Goal: Task Accomplishment & Management: Manage account settings

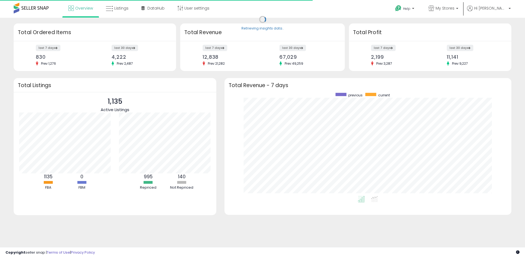
scroll to position [103, 276]
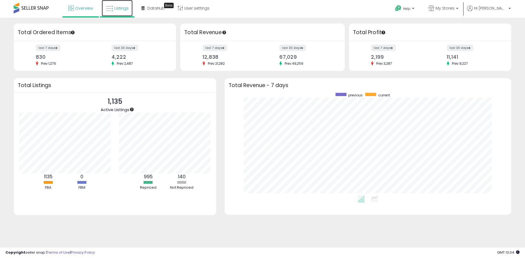
click at [129, 10] on link "Listings" at bounding box center [117, 8] width 31 height 16
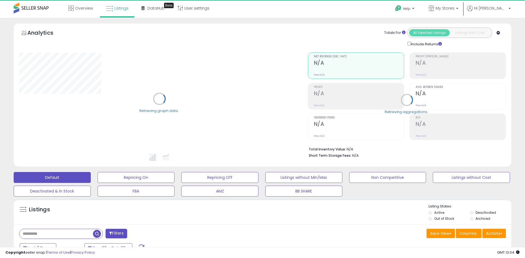
select select "**"
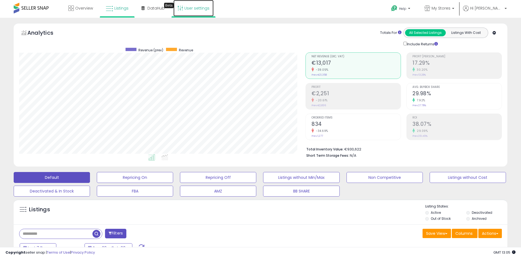
click at [203, 12] on link "User settings" at bounding box center [193, 8] width 40 height 16
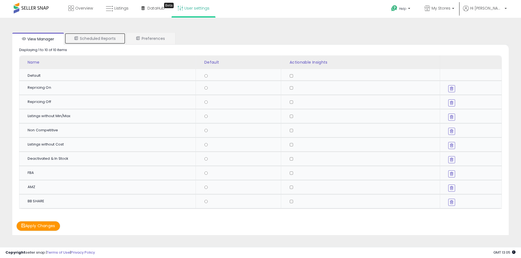
click at [90, 37] on link "Scheduled Reports" at bounding box center [95, 38] width 61 height 11
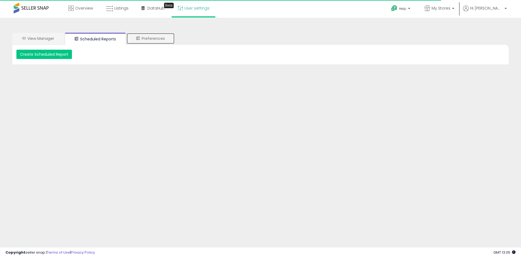
click at [140, 37] on icon at bounding box center [138, 38] width 4 height 4
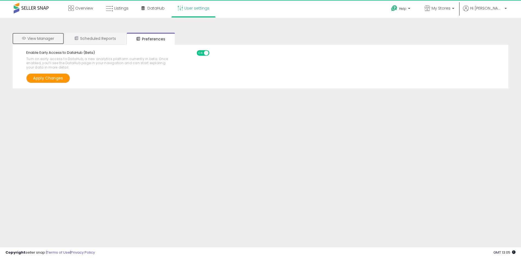
click at [44, 41] on link "View Manager" at bounding box center [38, 38] width 52 height 11
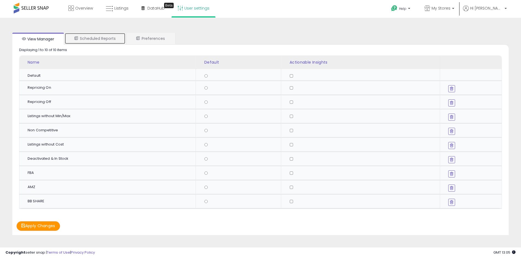
click at [85, 39] on link "Scheduled Reports" at bounding box center [95, 38] width 61 height 11
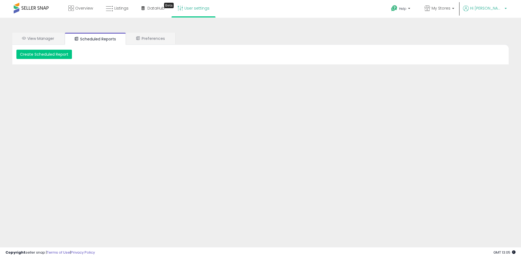
click at [490, 11] on span "Hi [PERSON_NAME]" at bounding box center [486, 7] width 33 height 5
click at [454, 8] on b at bounding box center [453, 10] width 2 height 4
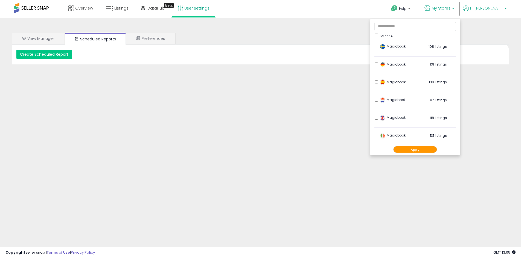
click at [489, 9] on span "Hi [PERSON_NAME]" at bounding box center [486, 7] width 33 height 5
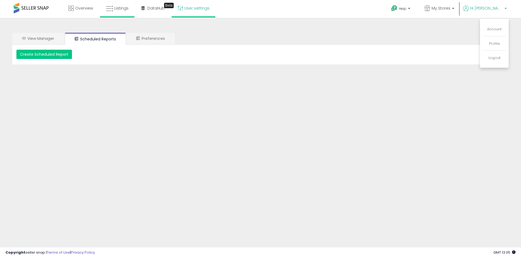
click at [132, 8] on li "Listings" at bounding box center [117, 9] width 35 height 18
click at [500, 8] on span "Hi [PERSON_NAME]" at bounding box center [486, 7] width 33 height 5
click at [491, 28] on link "Account" at bounding box center [494, 29] width 14 height 5
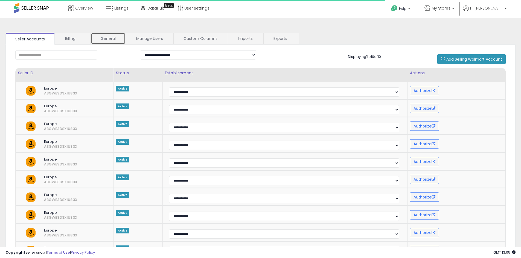
click at [109, 39] on link "General" at bounding box center [108, 38] width 35 height 11
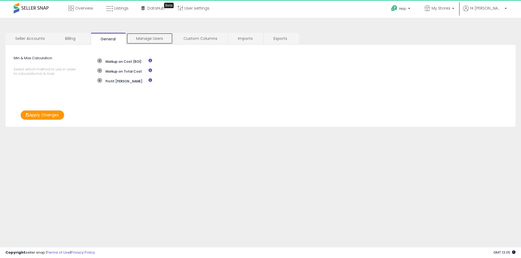
click at [161, 41] on link "Manage Users" at bounding box center [149, 38] width 46 height 11
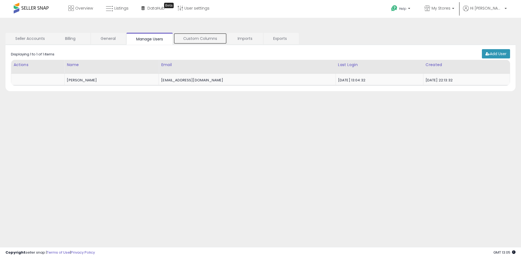
click at [217, 40] on link "Custom Columns" at bounding box center [200, 38] width 54 height 11
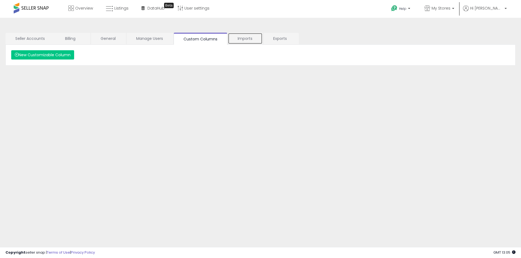
click at [247, 41] on link "Imports" at bounding box center [245, 38] width 35 height 11
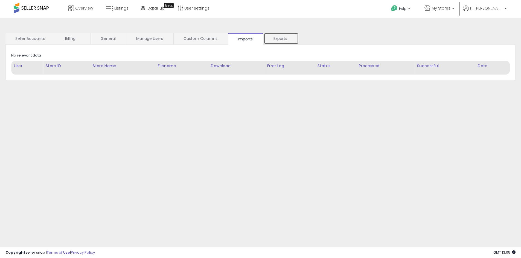
click at [297, 42] on link "Exports" at bounding box center [281, 38] width 35 height 11
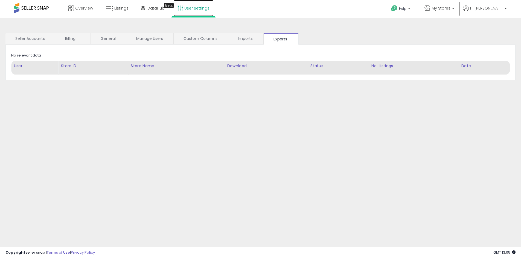
click at [190, 11] on link "User settings" at bounding box center [193, 8] width 40 height 16
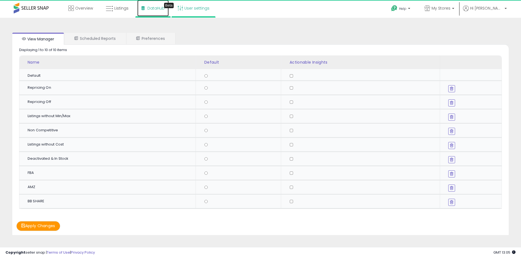
click at [145, 12] on link "DataHub Beta" at bounding box center [152, 8] width 31 height 16
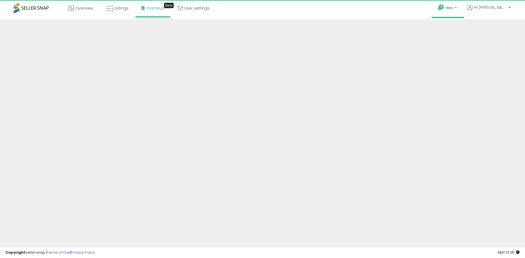
click at [444, 9] on icon at bounding box center [441, 7] width 7 height 7
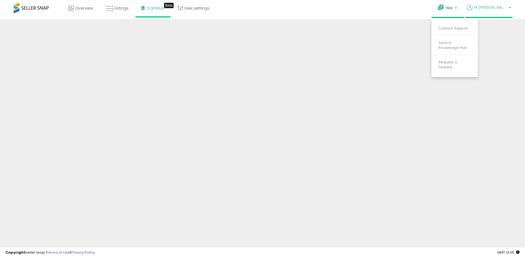
click at [500, 10] on p "Hi [PERSON_NAME]" at bounding box center [489, 8] width 44 height 7
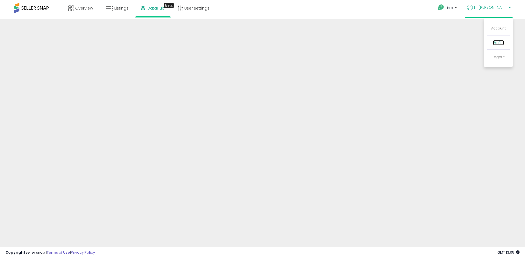
click at [497, 42] on link "Profile" at bounding box center [498, 42] width 11 height 5
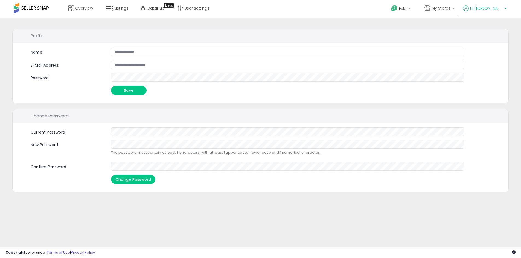
click at [498, 13] on link "Hi [PERSON_NAME]" at bounding box center [485, 11] width 44 height 12
click at [497, 27] on link "Account" at bounding box center [494, 29] width 14 height 5
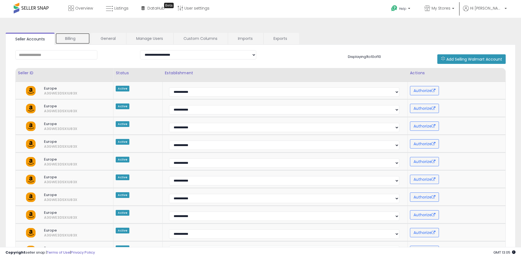
click at [76, 43] on link "Billing" at bounding box center [72, 38] width 35 height 11
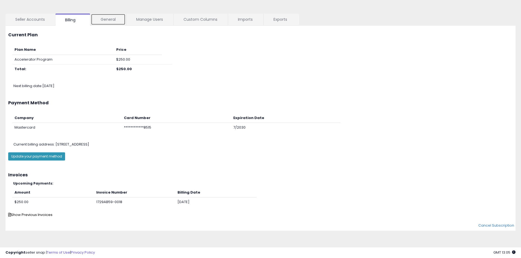
click at [109, 22] on link "General" at bounding box center [108, 19] width 35 height 11
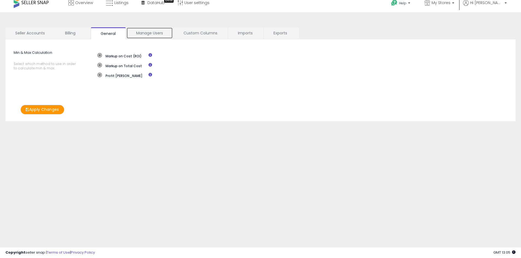
click at [169, 30] on link "Manage Users" at bounding box center [149, 32] width 46 height 11
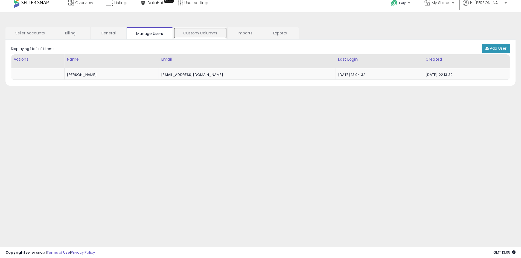
click at [187, 31] on link "Custom Columns" at bounding box center [200, 32] width 54 height 11
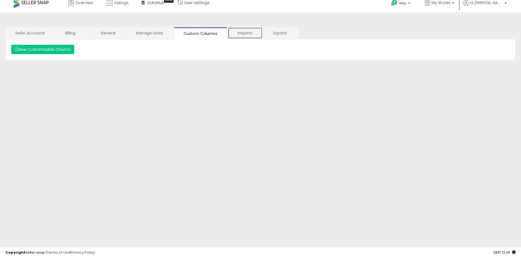
click at [250, 31] on link "Imports" at bounding box center [245, 32] width 35 height 11
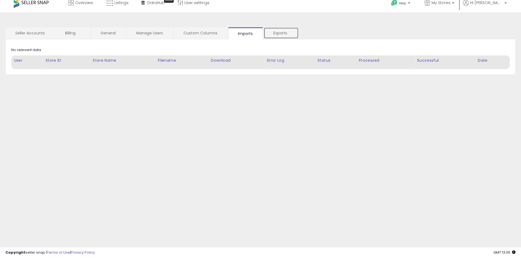
click at [273, 31] on link "Exports" at bounding box center [281, 32] width 35 height 11
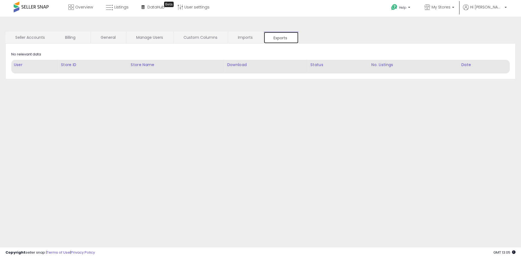
scroll to position [0, 0]
click at [452, 16] on link "My Stores" at bounding box center [439, 9] width 38 height 18
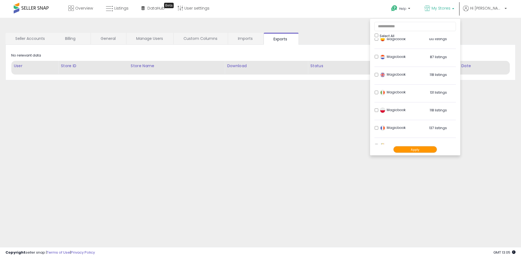
scroll to position [72, 0]
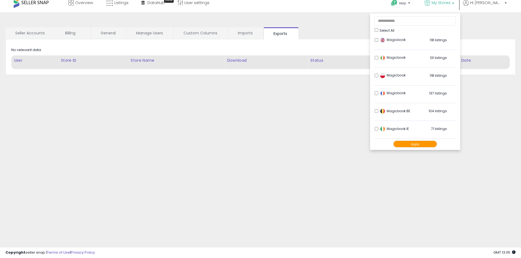
click at [364, 162] on div "**********" at bounding box center [261, 131] width 516 height 227
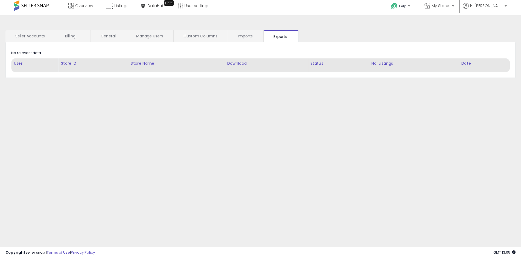
scroll to position [0, 0]
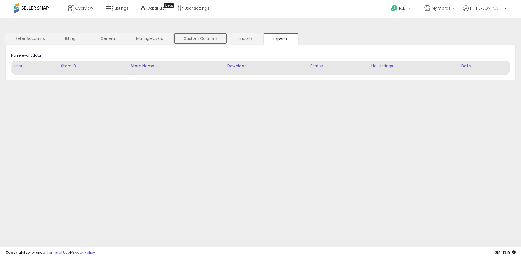
click at [218, 38] on link "Custom Columns" at bounding box center [201, 38] width 54 height 11
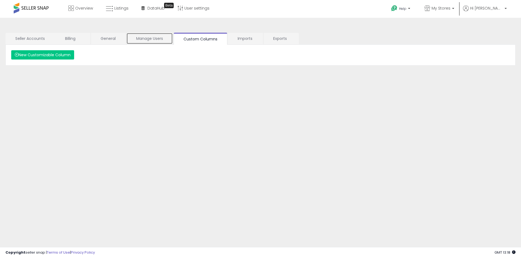
click at [158, 40] on link "Manage Users" at bounding box center [149, 38] width 46 height 11
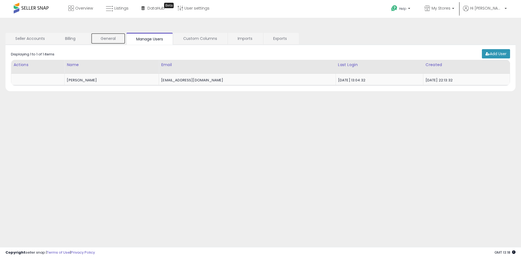
click at [119, 38] on link "General" at bounding box center [108, 38] width 35 height 11
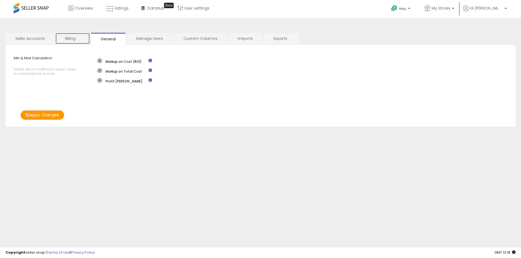
click at [77, 39] on link "Billing" at bounding box center [72, 38] width 35 height 11
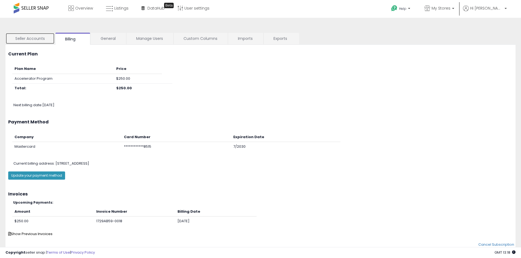
click at [30, 41] on link "Seller Accounts" at bounding box center [29, 38] width 49 height 11
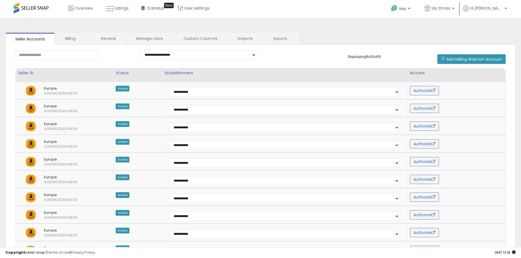
click at [43, 6] on span at bounding box center [31, 8] width 35 height 11
click at [80, 13] on link "Overview" at bounding box center [80, 8] width 33 height 16
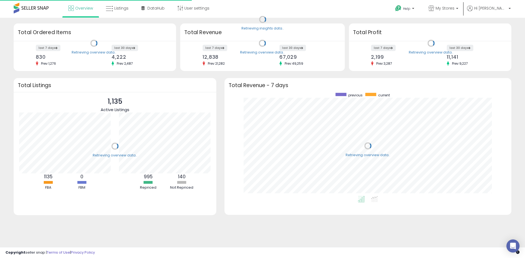
scroll to position [103, 276]
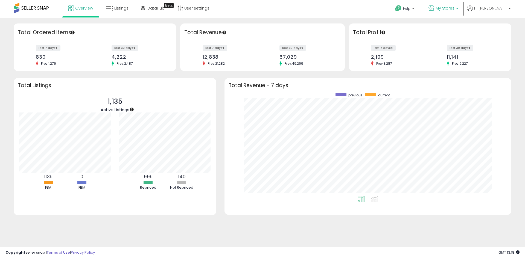
click at [452, 4] on link "My Stores" at bounding box center [443, 9] width 38 height 18
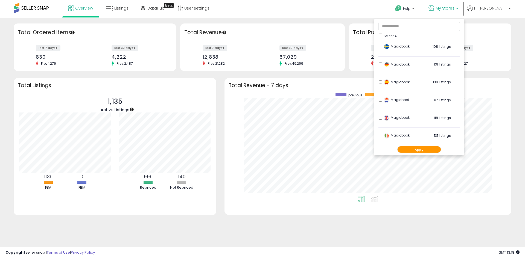
click at [424, 148] on button "Apply" at bounding box center [419, 149] width 44 height 7
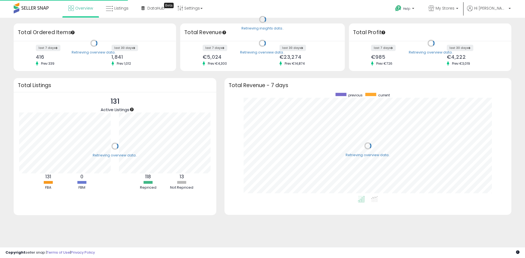
scroll to position [103, 276]
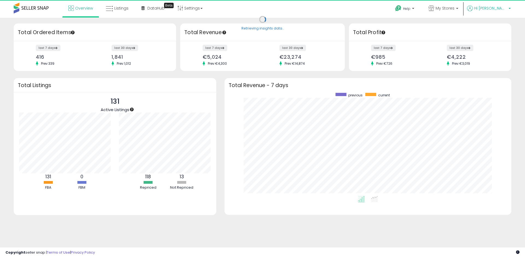
click at [493, 12] on link "Hi [PERSON_NAME]" at bounding box center [489, 11] width 44 height 12
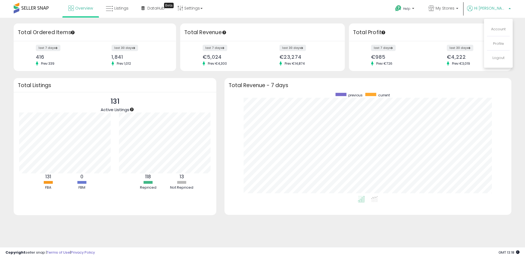
click at [493, 12] on link "Hi [PERSON_NAME]" at bounding box center [489, 11] width 44 height 12
click at [128, 8] on link "Listings" at bounding box center [117, 8] width 31 height 16
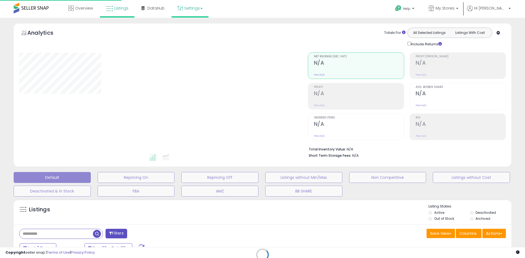
click at [196, 7] on link "Settings" at bounding box center [189, 8] width 33 height 16
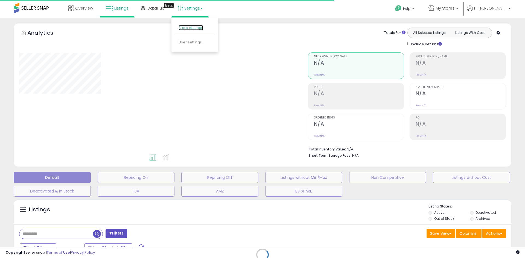
click at [201, 28] on link "Store settings" at bounding box center [191, 27] width 25 height 5
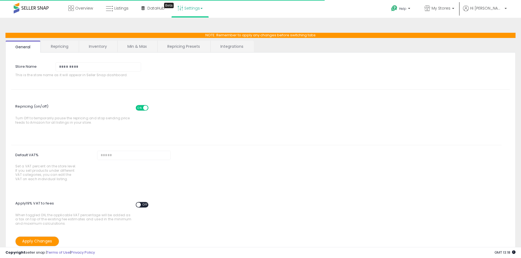
click at [222, 49] on link "Integrations" at bounding box center [232, 46] width 43 height 11
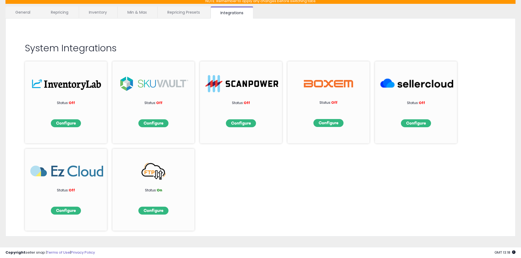
scroll to position [40, 0]
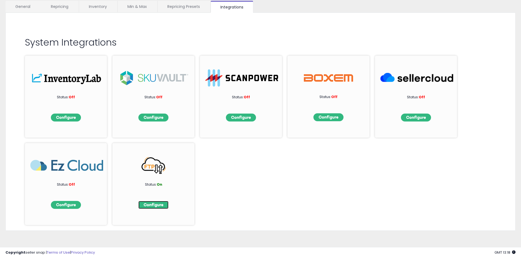
click at [150, 208] on img at bounding box center [153, 205] width 30 height 8
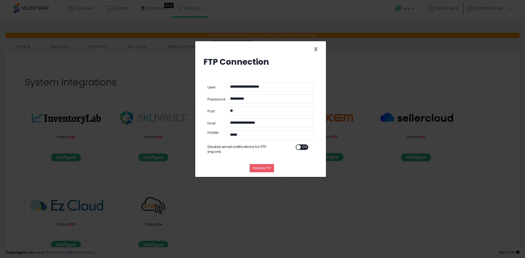
click at [316, 48] on span "X" at bounding box center [316, 49] width 4 height 8
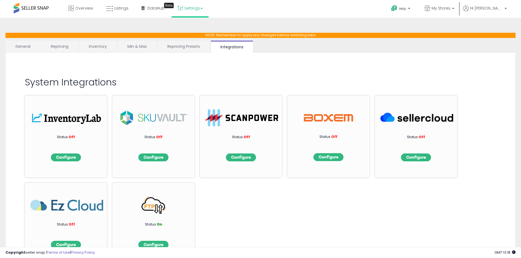
click at [177, 51] on link "Repricing Presets" at bounding box center [184, 46] width 52 height 11
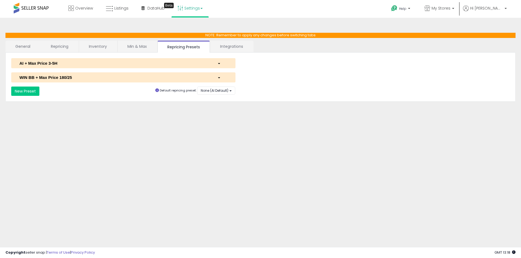
click at [154, 46] on link "Min & Max" at bounding box center [137, 46] width 39 height 11
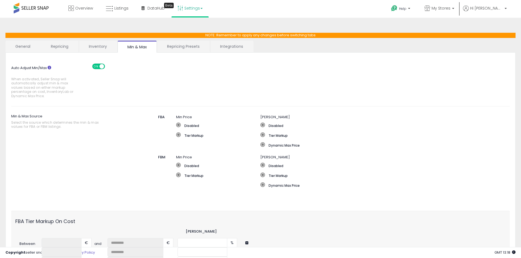
click at [102, 49] on link "Inventory" at bounding box center [98, 46] width 38 height 11
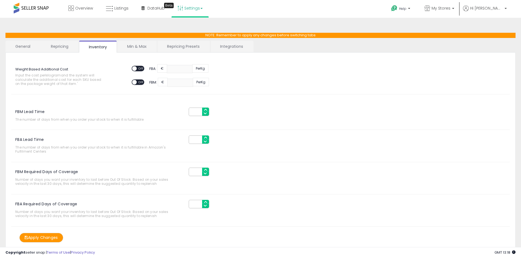
click at [63, 45] on link "Repricing" at bounding box center [59, 46] width 37 height 11
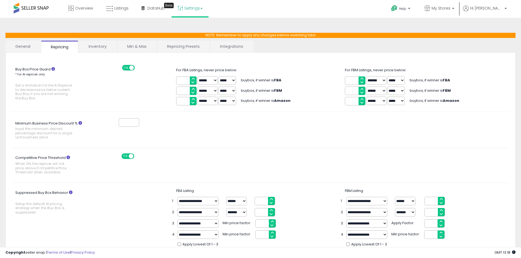
click at [34, 48] on link "General" at bounding box center [22, 46] width 35 height 11
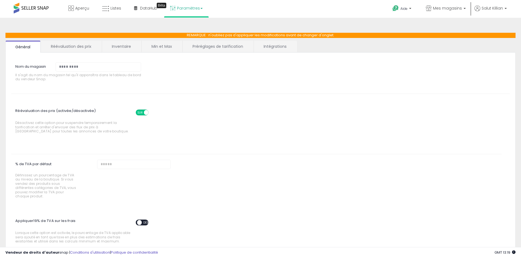
click at [248, 48] on link "Préréglages de tarification" at bounding box center [218, 46] width 70 height 11
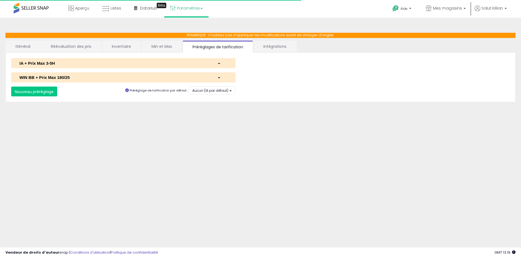
click at [278, 47] on font "Intégrations" at bounding box center [274, 46] width 23 height 5
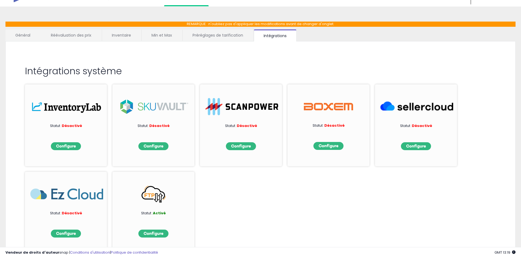
scroll to position [27, 0]
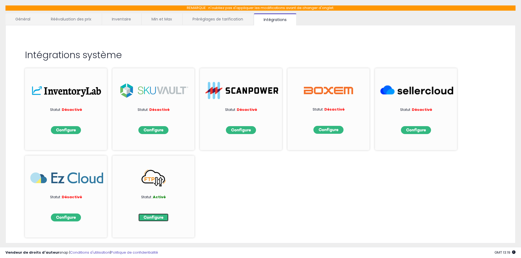
click at [162, 217] on img at bounding box center [153, 218] width 30 height 8
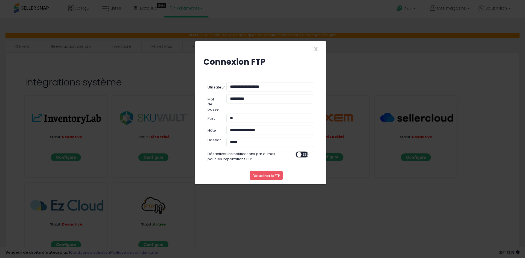
click at [227, 214] on div "**********" at bounding box center [262, 129] width 525 height 258
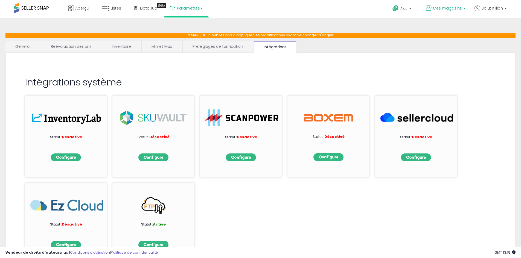
click at [446, 8] on font "Mes magasins" at bounding box center [447, 7] width 29 height 5
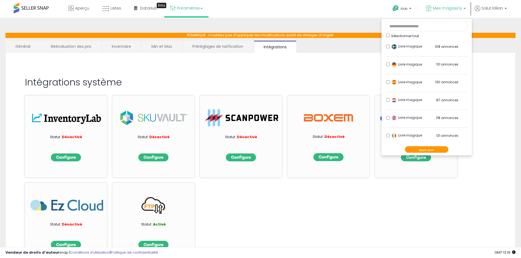
click at [333, 73] on div "Intégrations système Statut : Désactivé Statut : Désactivé Statut : Désactivé S…" at bounding box center [260, 81] width 499 height 46
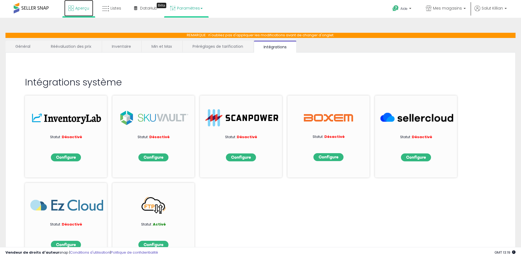
click at [77, 8] on font "Aperçu" at bounding box center [82, 7] width 14 height 5
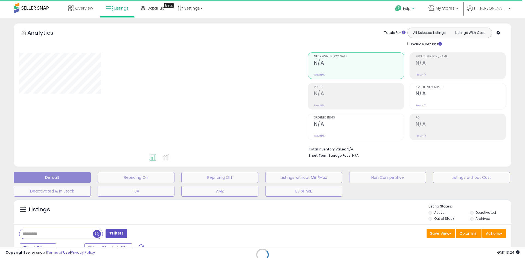
select select "**"
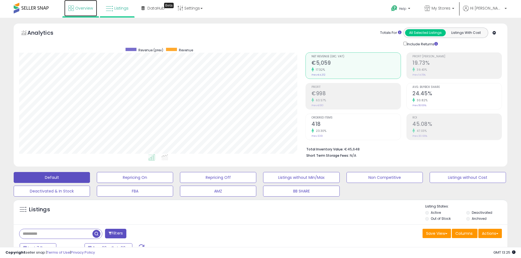
click at [87, 13] on link "Overview" at bounding box center [80, 8] width 33 height 16
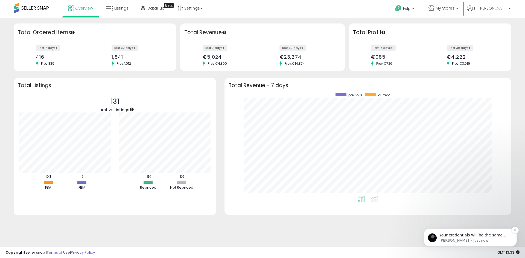
click at [455, 242] on p "[PERSON_NAME] • Just now" at bounding box center [475, 241] width 71 height 5
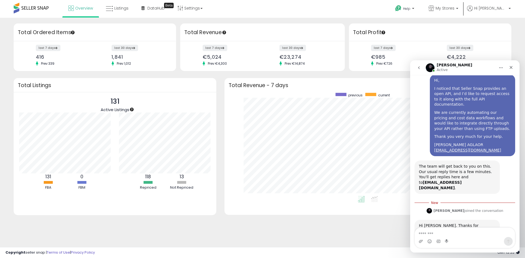
scroll to position [81, 0]
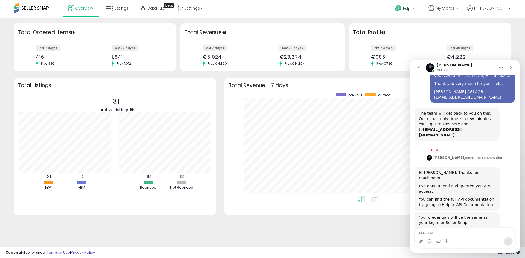
click at [452, 229] on div "Let us know if you have other questions." at bounding box center [457, 234] width 77 height 11
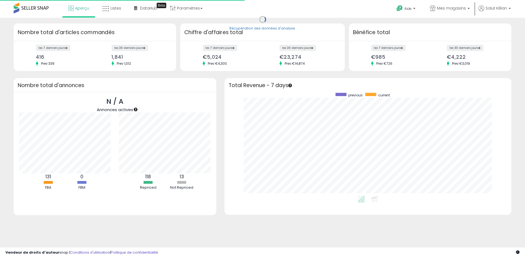
scroll to position [103, 276]
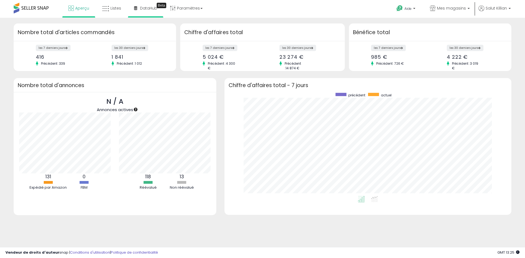
click at [128, 13] on li "DataHub Beta" at bounding box center [145, 9] width 35 height 18
click at [118, 10] on font "Listes" at bounding box center [115, 7] width 11 height 5
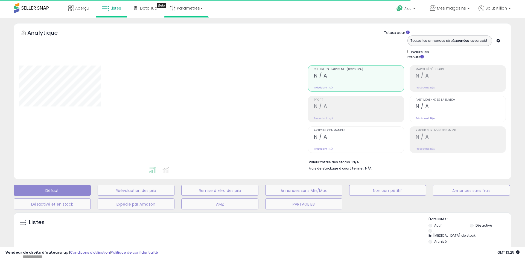
select select "**"
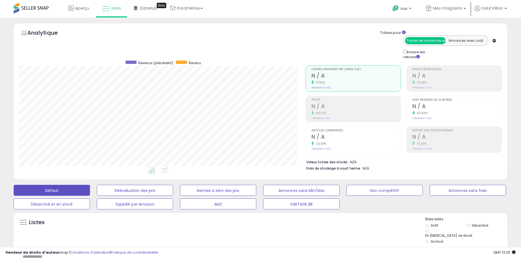
scroll to position [112, 286]
click at [492, 9] on font "Salut Killian" at bounding box center [492, 7] width 21 height 5
click at [344, 16] on div "Aide Contacter le support Rechercher dans le centre de connaissances Demander u…" at bounding box center [427, 11] width 172 height 23
click at [408, 10] on font "Aide" at bounding box center [403, 8] width 7 height 5
click at [488, 15] on link "Salut Killian" at bounding box center [491, 11] width 32 height 12
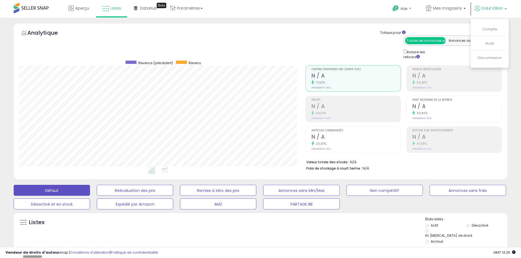
click at [413, 11] on p "Aide" at bounding box center [402, 9] width 21 height 6
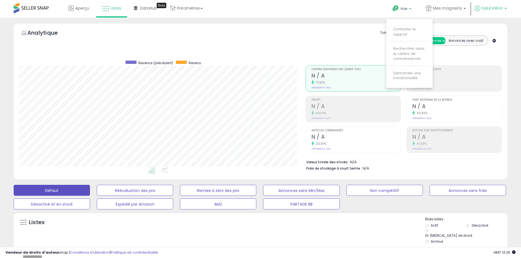
click at [495, 9] on font "Salut Killian" at bounding box center [492, 7] width 21 height 5
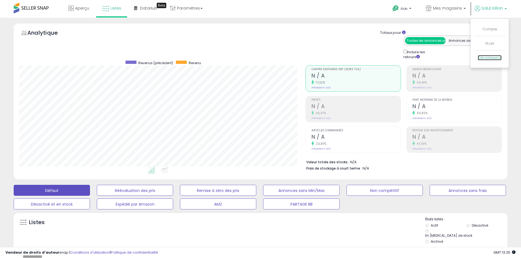
click at [487, 57] on font "Déconnexion" at bounding box center [490, 57] width 24 height 5
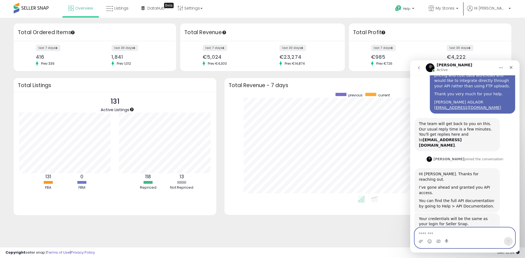
scroll to position [72, 0]
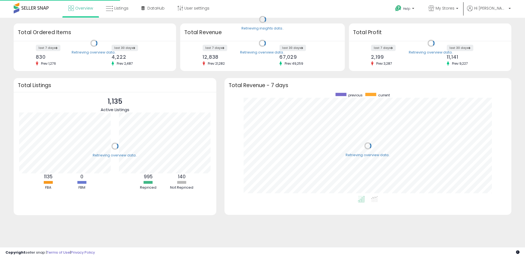
scroll to position [103, 276]
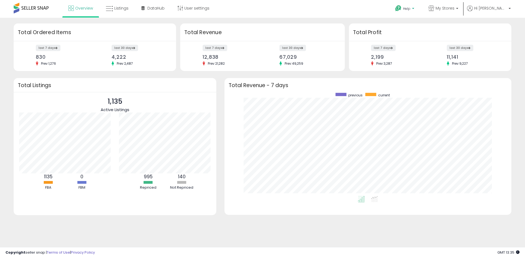
click at [416, 10] on p "Help" at bounding box center [405, 9] width 21 height 6
